Goal: Transaction & Acquisition: Purchase product/service

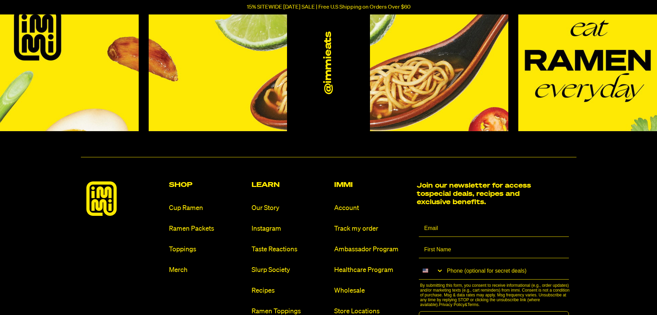
scroll to position [3151, 0]
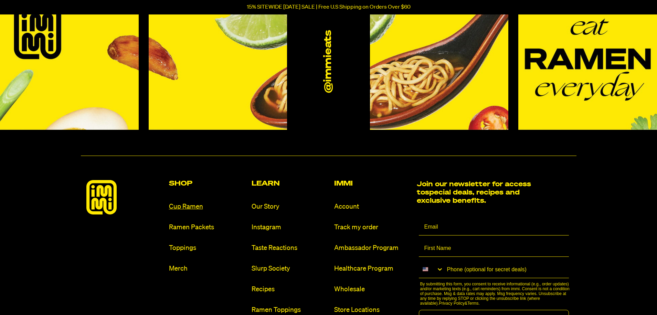
click at [185, 203] on link "Cup Ramen" at bounding box center [207, 206] width 77 height 9
click at [195, 223] on link "Ramen Packets" at bounding box center [207, 227] width 77 height 9
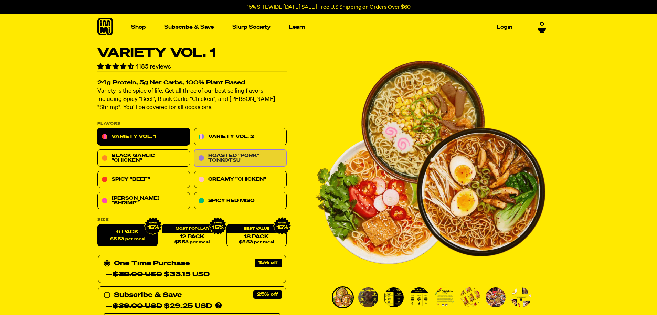
click at [236, 162] on link "Roasted "Pork" Tonkotsu" at bounding box center [240, 158] width 93 height 17
